Goal: Task Accomplishment & Management: Complete application form

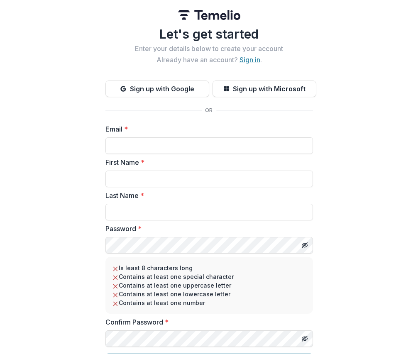
click at [253, 57] on link "Sign in" at bounding box center [250, 60] width 21 height 8
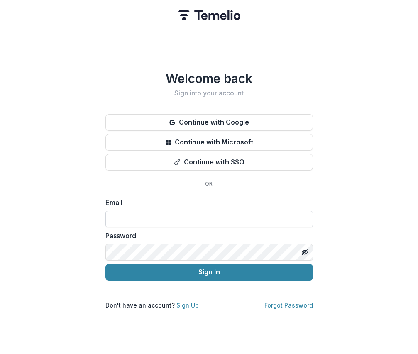
type input "**********"
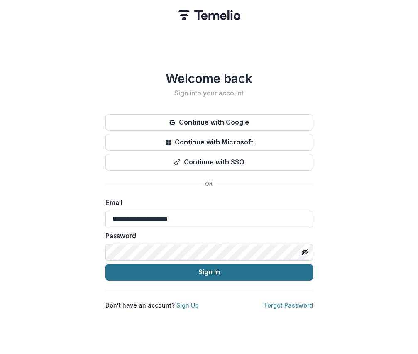
click at [225, 272] on button "Sign In" at bounding box center [209, 272] width 208 height 17
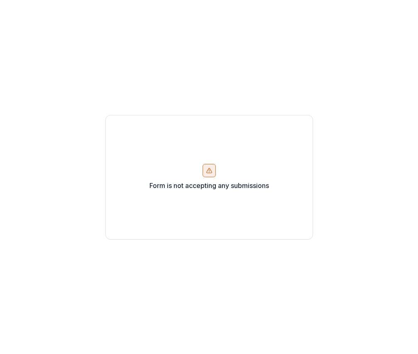
click at [209, 170] on line at bounding box center [209, 169] width 0 height 1
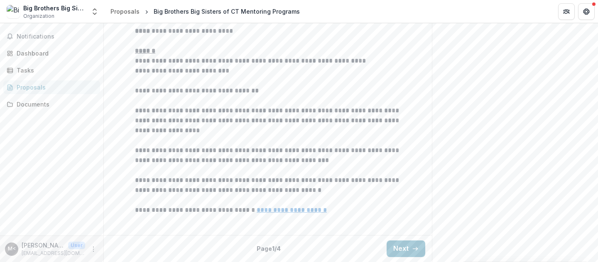
scroll to position [280, 0]
click at [406, 250] on button "Next" at bounding box center [406, 249] width 39 height 17
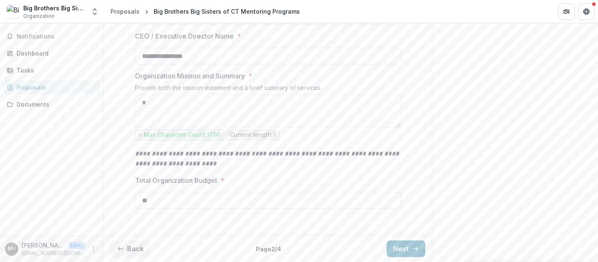
scroll to position [247, 0]
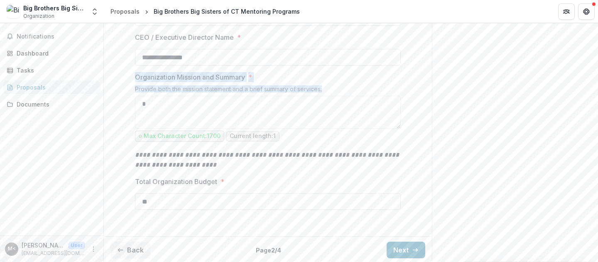
drag, startPoint x: 326, startPoint y: 169, endPoint x: 125, endPoint y: 158, distance: 202.1
click at [125, 158] on div "**********" at bounding box center [268, 76] width 328 height 315
copy div "Organization Mission and Summary * Provide both the mission statement and a bri…"
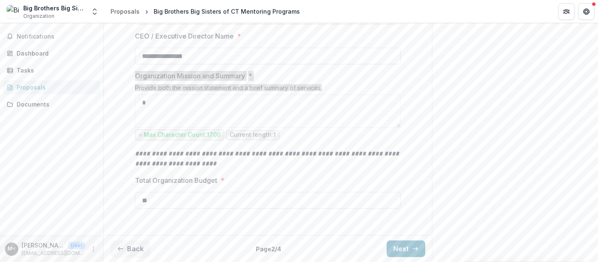
scroll to position [330, 0]
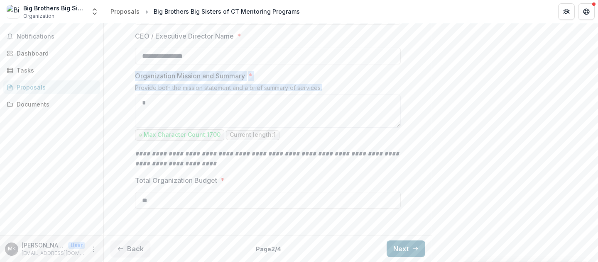
click at [405, 248] on button "Next" at bounding box center [406, 249] width 39 height 17
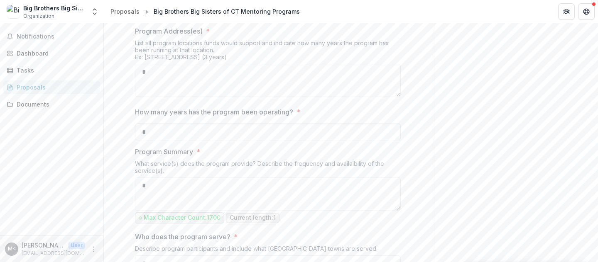
scroll to position [80, 0]
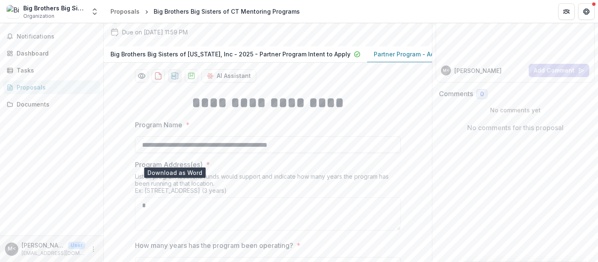
click at [171, 80] on icon "download-proposal" at bounding box center [175, 76] width 8 height 8
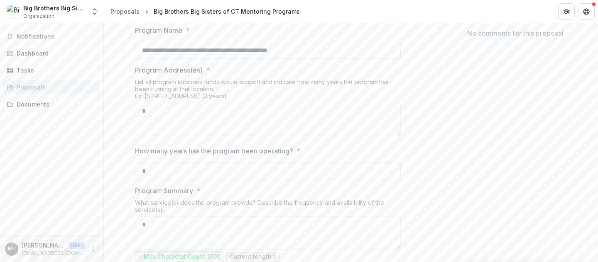
scroll to position [246, 0]
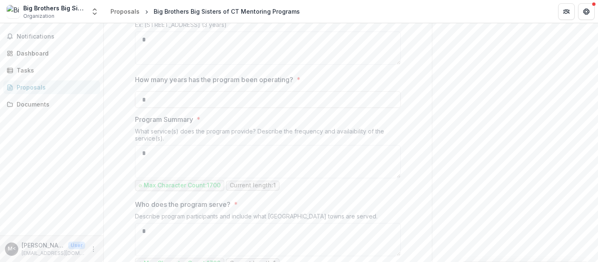
click at [350, 32] on div "List all program locations funds would support and indicate how many years the …" at bounding box center [268, 19] width 266 height 24
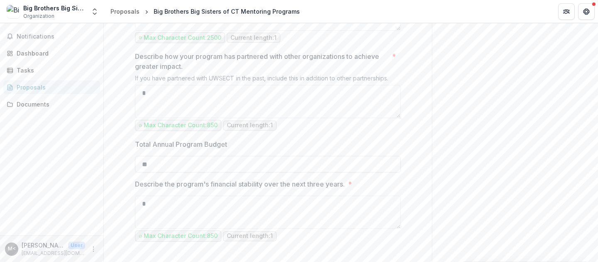
scroll to position [910, 0]
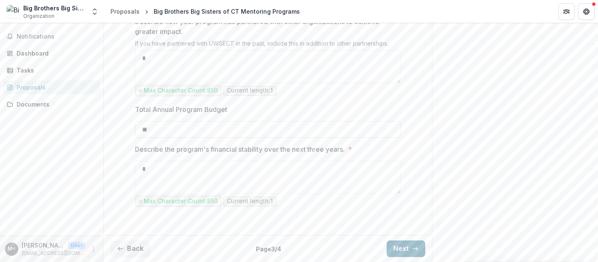
click at [403, 251] on button "Next" at bounding box center [406, 249] width 39 height 17
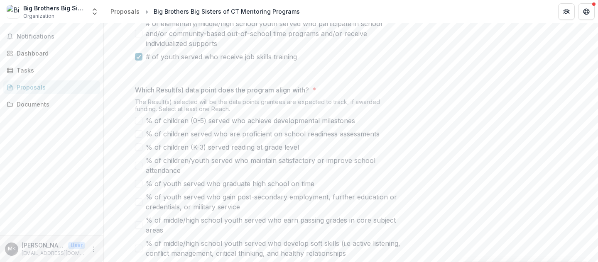
scroll to position [443, 0]
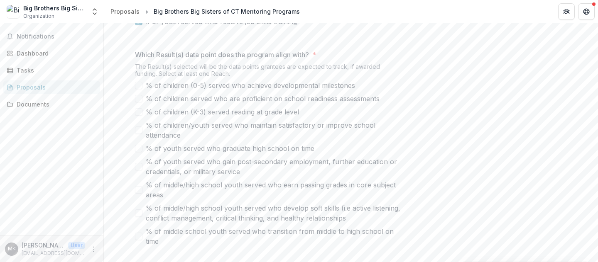
click at [139, 89] on span at bounding box center [138, 85] width 7 height 7
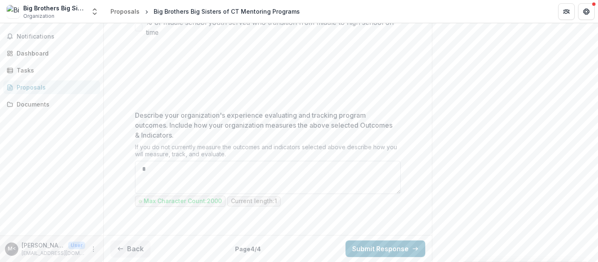
scroll to position [734, 0]
click at [121, 248] on icon "button" at bounding box center [120, 249] width 7 height 7
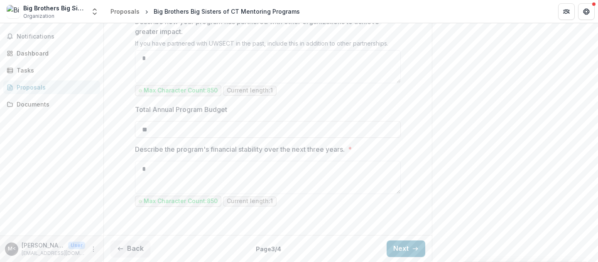
scroll to position [910, 0]
click at [399, 252] on button "Next" at bounding box center [406, 249] width 39 height 17
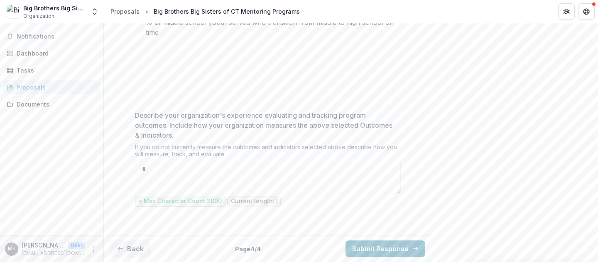
scroll to position [568, 0]
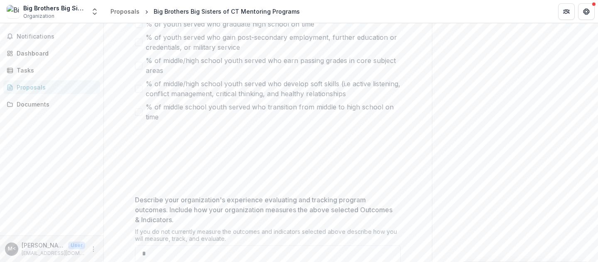
click at [136, 69] on span at bounding box center [138, 65] width 7 height 7
click at [135, 46] on span at bounding box center [138, 42] width 7 height 7
click at [135, 10] on span at bounding box center [138, 5] width 7 height 7
click at [135, 46] on span at bounding box center [138, 42] width 7 height 7
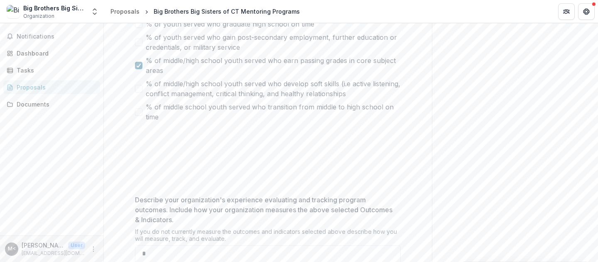
click at [136, 68] on icon at bounding box center [138, 66] width 5 height 4
click at [136, 93] on span at bounding box center [138, 88] width 7 height 7
click at [211, 139] on p at bounding box center [268, 134] width 266 height 10
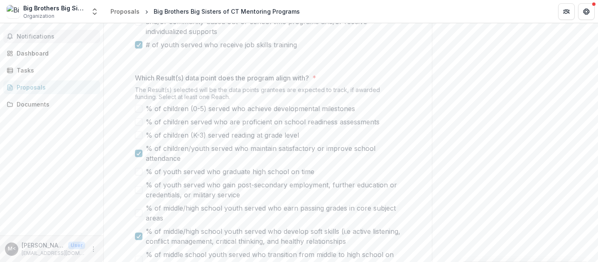
scroll to position [402, 0]
